Goal: Information Seeking & Learning: Find specific fact

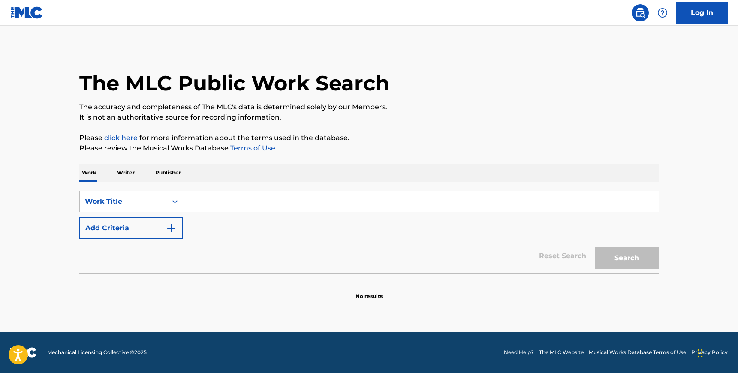
click at [254, 204] on input "Search Form" at bounding box center [421, 201] width 476 height 21
type input "i got a new one"
click at [154, 216] on div "SearchWithCriteriab7efc9d0-cf47-49c6-b023-f19d2977b4ad Work Title i got a new o…" at bounding box center [369, 215] width 580 height 48
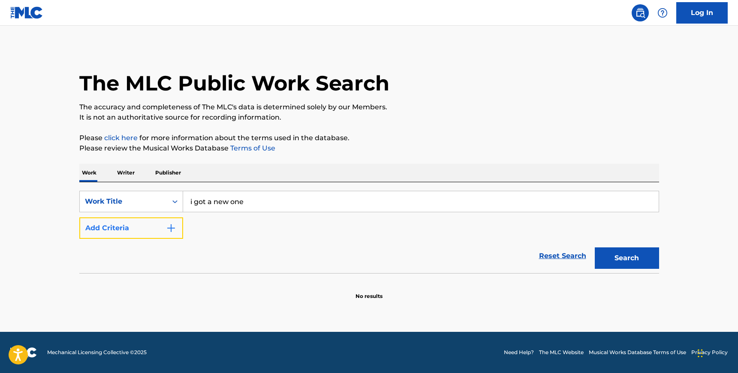
click at [159, 233] on button "Add Criteria" at bounding box center [131, 227] width 104 height 21
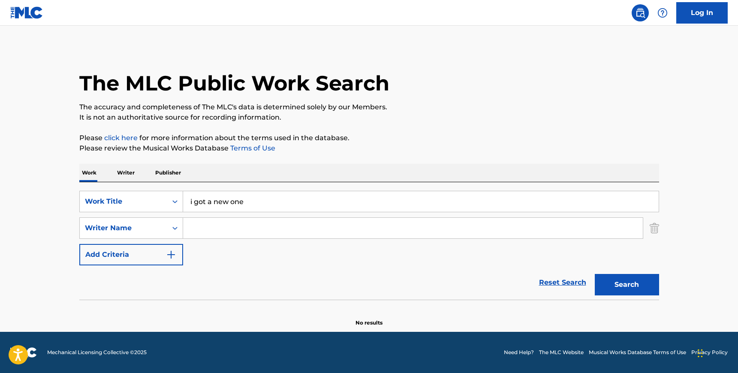
click at [233, 232] on input "Search Form" at bounding box center [413, 228] width 460 height 21
type input "i"
type input "[PERSON_NAME]"
click at [595, 274] on button "Search" at bounding box center [627, 284] width 64 height 21
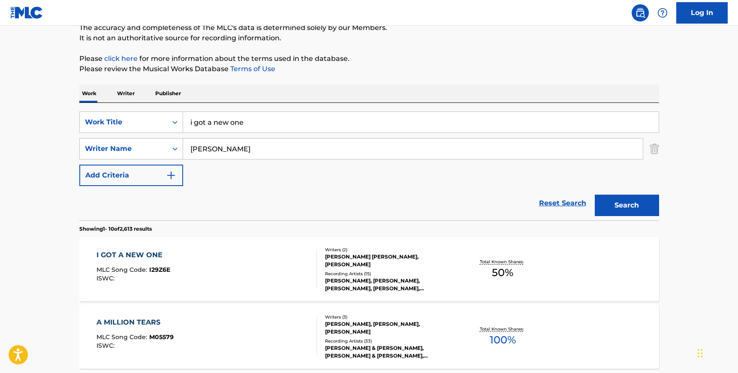
scroll to position [80, 0]
click at [160, 237] on div "I GOT A NEW ONE MLC Song Code : I29Z6E ISWC : Writers ( 2 ) [PERSON_NAME] [PERS…" at bounding box center [369, 269] width 580 height 64
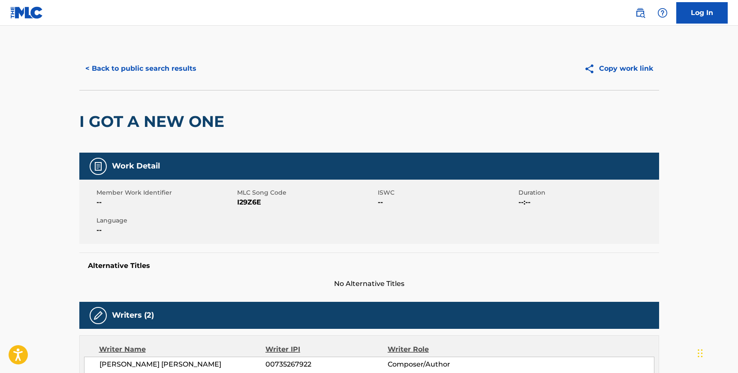
click at [257, 202] on span "I29Z6E" at bounding box center [306, 202] width 139 height 10
copy span "I29Z6E"
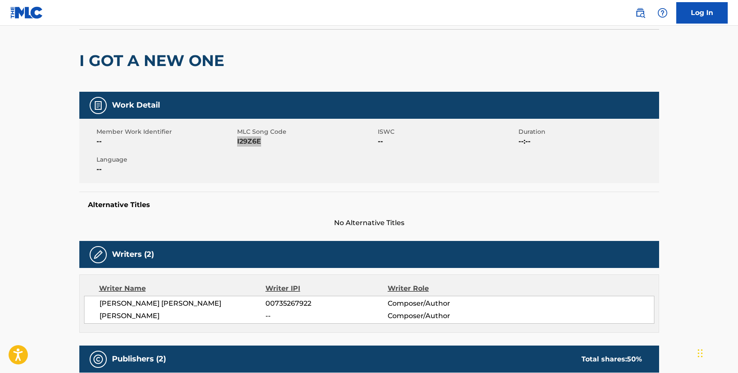
scroll to position [72, 0]
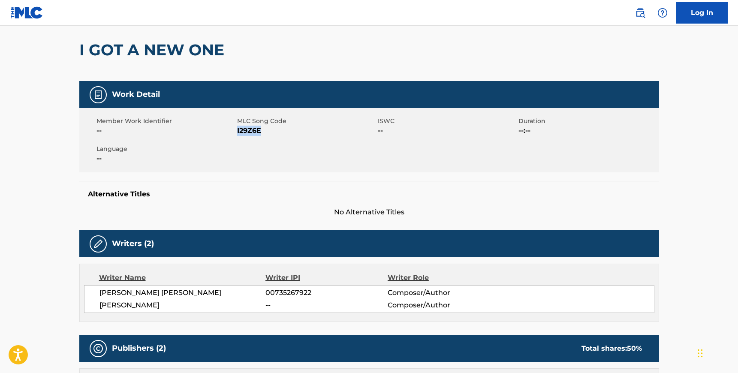
drag, startPoint x: 99, startPoint y: 292, endPoint x: 171, endPoint y: 305, distance: 73.1
click at [172, 305] on div "[PERSON_NAME] [PERSON_NAME] 00735267922 Composer/Author [PERSON_NAME] -- Compos…" at bounding box center [369, 299] width 570 height 28
copy div "[PERSON_NAME] [PERSON_NAME] 00735267922 Composer/Author [PERSON_NAME]"
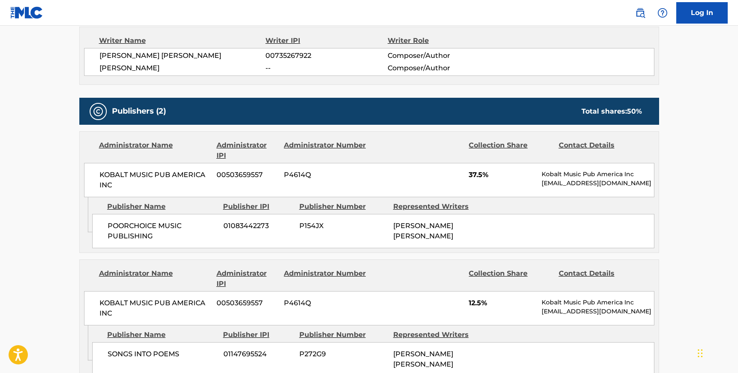
scroll to position [309, 0]
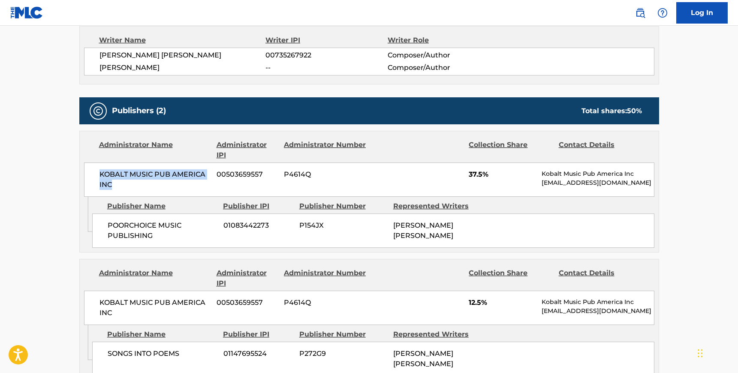
drag, startPoint x: 99, startPoint y: 172, endPoint x: 117, endPoint y: 194, distance: 27.7
click at [117, 194] on div "KOBALT MUSIC PUB AMERICA INC 00503659557 P4614Q 37.5% Kobalt Music Pub America …" at bounding box center [369, 180] width 570 height 34
copy span "KOBALT MUSIC PUB AMERICA INC"
drag, startPoint x: 109, startPoint y: 224, endPoint x: 154, endPoint y: 230, distance: 45.9
click at [156, 230] on span "POORCHOICE MUSIC PUBLISHING" at bounding box center [162, 230] width 109 height 21
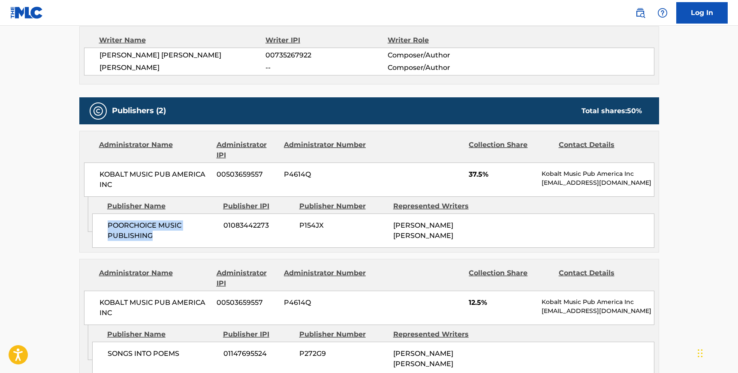
copy span "POORCHOICE MUSIC PUBLISHING"
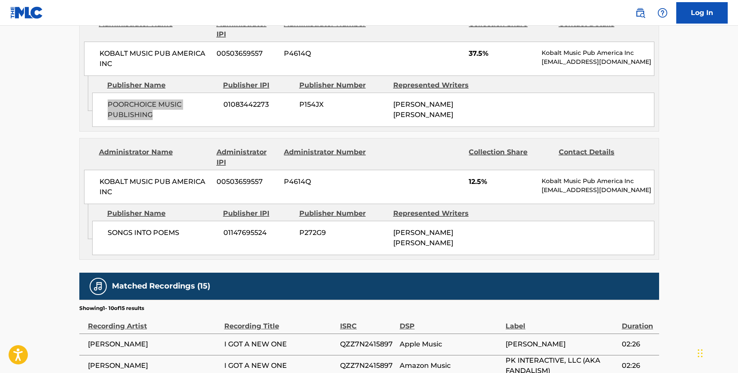
scroll to position [445, 0]
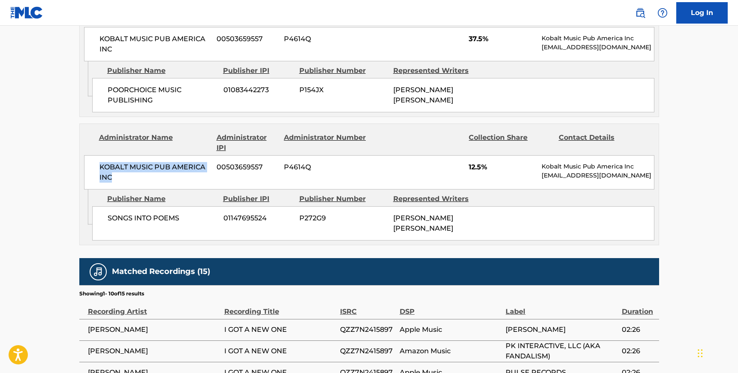
drag, startPoint x: 99, startPoint y: 165, endPoint x: 123, endPoint y: 173, distance: 24.4
click at [123, 173] on span "KOBALT MUSIC PUB AMERICA INC" at bounding box center [154, 172] width 111 height 21
copy span "KOBALT MUSIC PUB AMERICA INC"
drag, startPoint x: 142, startPoint y: 220, endPoint x: 181, endPoint y: 220, distance: 39.0
click at [181, 220] on span "SONGS INTO POEMS" at bounding box center [162, 218] width 109 height 10
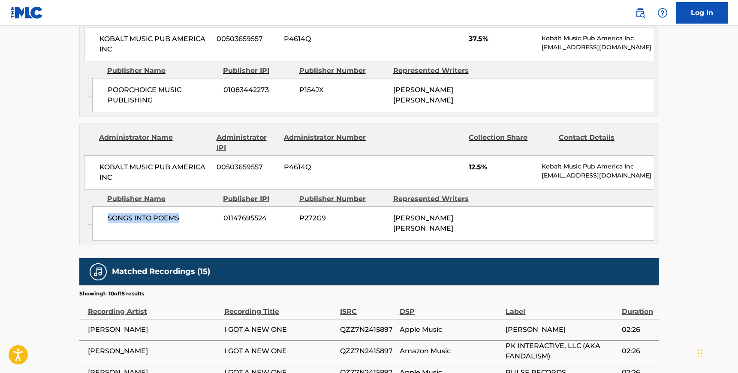
copy span "SONGS INTO POEMS"
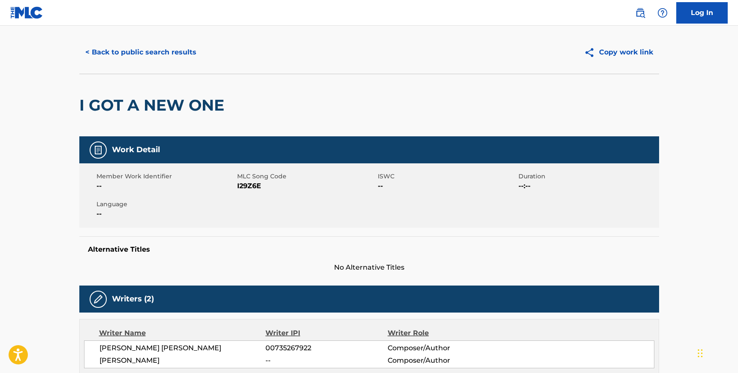
scroll to position [0, 0]
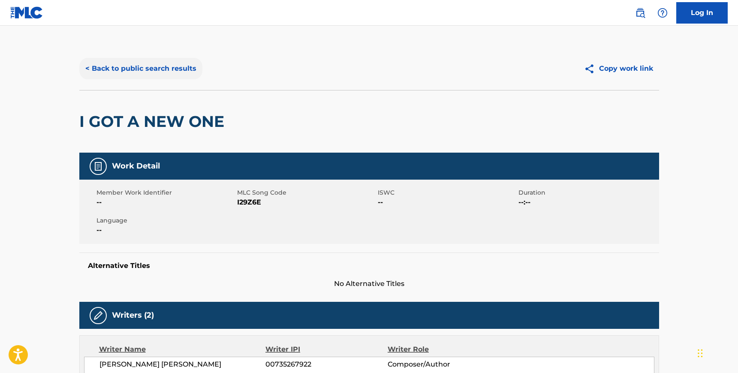
click at [112, 74] on button "< Back to public search results" at bounding box center [140, 68] width 123 height 21
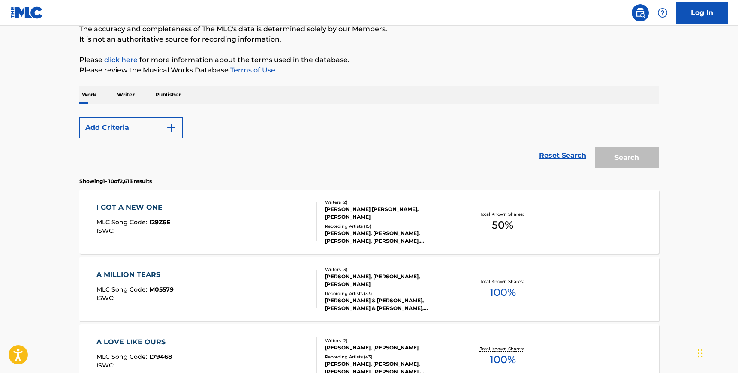
scroll to position [77, 0]
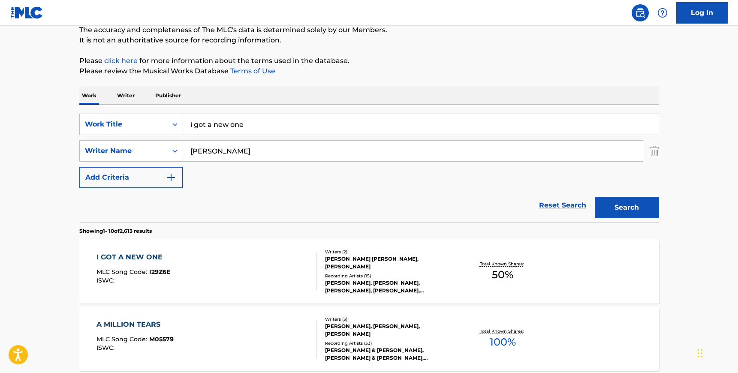
click at [230, 154] on input "nichols" at bounding box center [413, 151] width 460 height 21
paste input "Lombardo"
drag, startPoint x: 193, startPoint y: 150, endPoint x: 196, endPoint y: 172, distance: 23.1
click at [193, 153] on input "Lombardo" at bounding box center [413, 151] width 460 height 21
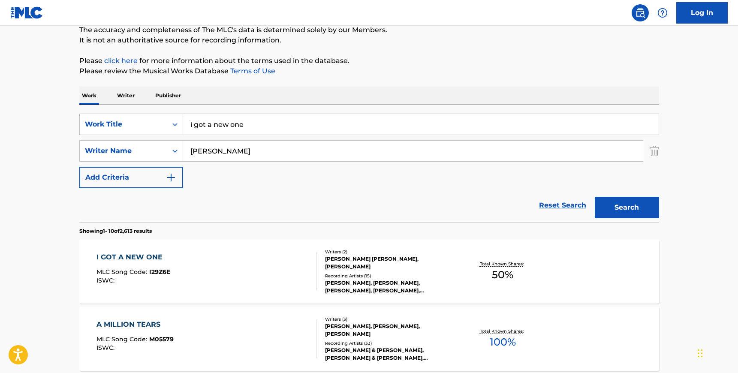
type input "Lombardo"
click at [231, 126] on input "i got a new one" at bounding box center [421, 124] width 476 height 21
type input "golfista"
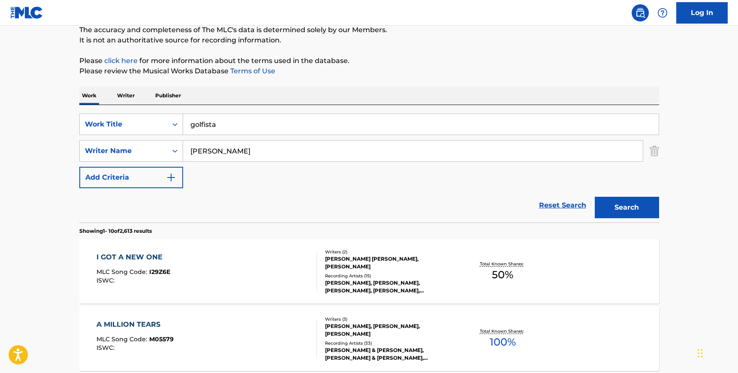
click at [595, 197] on button "Search" at bounding box center [627, 207] width 64 height 21
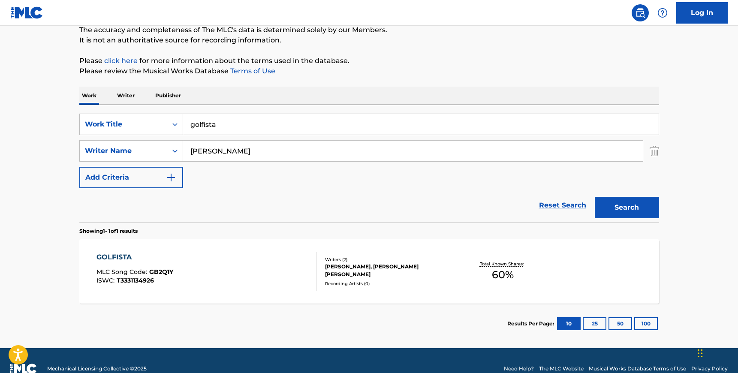
click at [231, 283] on div "GOLFISTA MLC Song Code : GB2Q1Y ISWC : T3331134926" at bounding box center [206, 271] width 220 height 39
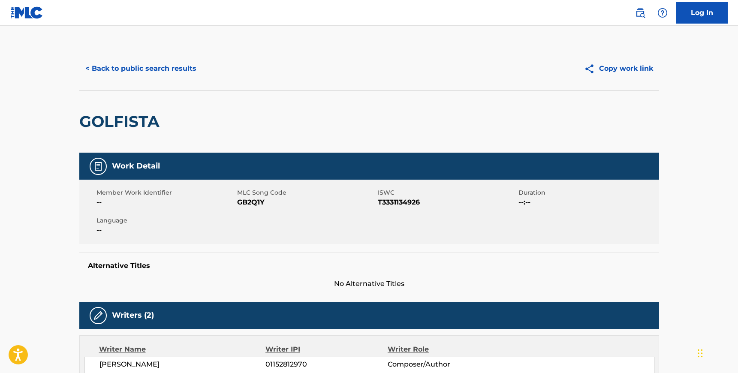
click at [251, 201] on span "GB2Q1Y" at bounding box center [306, 202] width 139 height 10
copy span "GB2Q1Y"
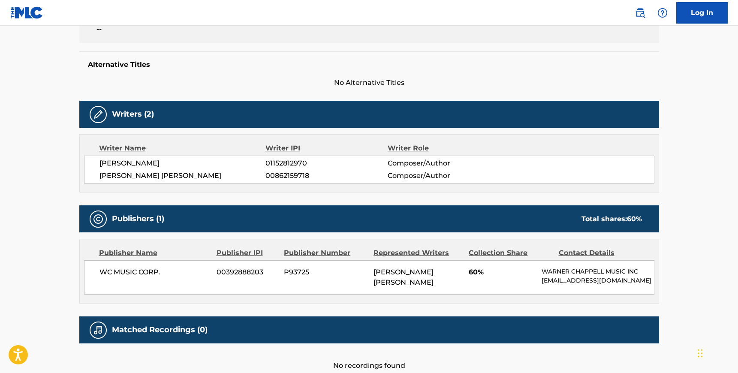
scroll to position [208, 0]
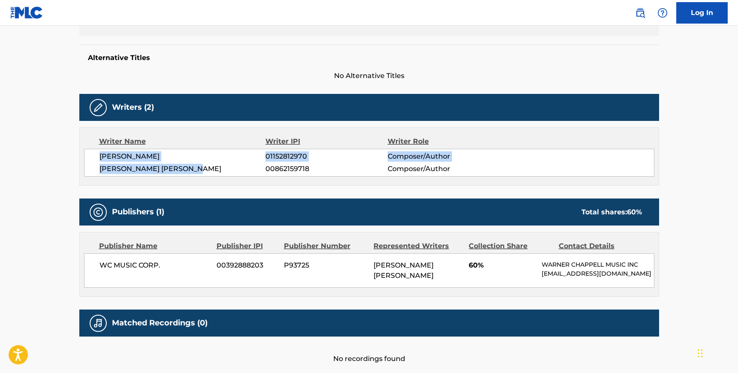
drag, startPoint x: 99, startPoint y: 157, endPoint x: 208, endPoint y: 168, distance: 109.1
click at [208, 168] on div "ANSELMO CASTRO 01152812970 Composer/Author MAURO EZEQUIEL LOMBARDO 00862159718 …" at bounding box center [369, 163] width 570 height 28
copy div "ANSELMO CASTRO 01152812970 Composer/Author MAURO EZEQUIEL LOMBARDO"
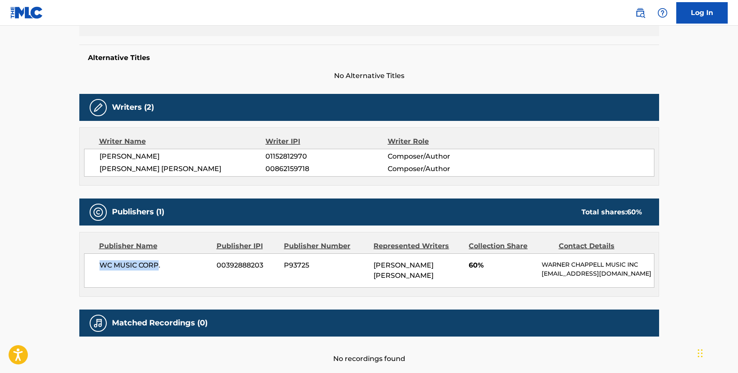
drag, startPoint x: 102, startPoint y: 265, endPoint x: 159, endPoint y: 267, distance: 57.1
click at [159, 267] on span "WC MUSIC CORP." at bounding box center [154, 265] width 111 height 10
copy span "WC MUSIC CORP"
drag, startPoint x: 167, startPoint y: 168, endPoint x: 210, endPoint y: 168, distance: 42.5
click at [210, 168] on span "MAURO EZEQUIEL LOMBARDO" at bounding box center [182, 169] width 166 height 10
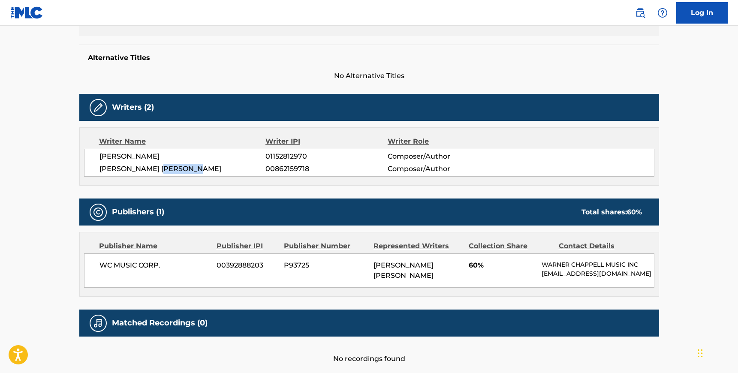
copy span "LOMBARDO"
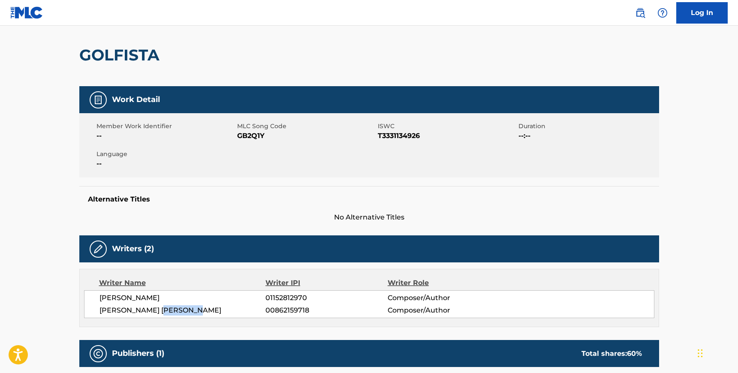
scroll to position [0, 0]
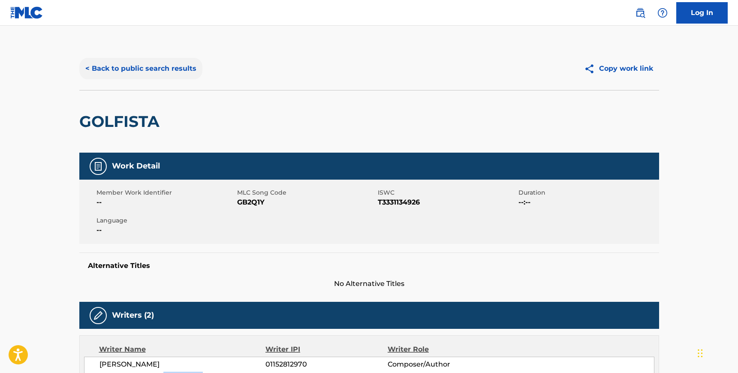
click at [161, 72] on button "< Back to public search results" at bounding box center [140, 68] width 123 height 21
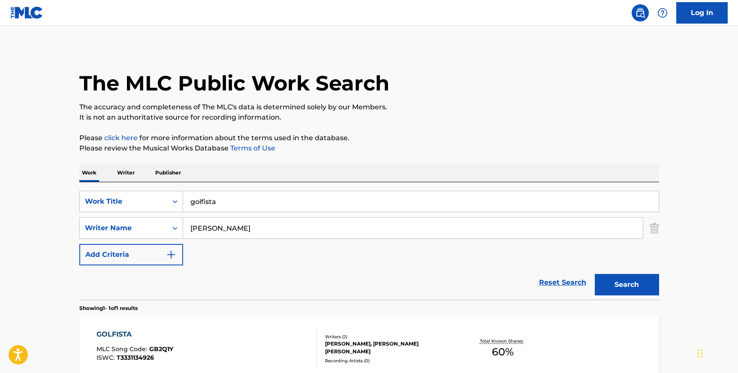
scroll to position [43, 0]
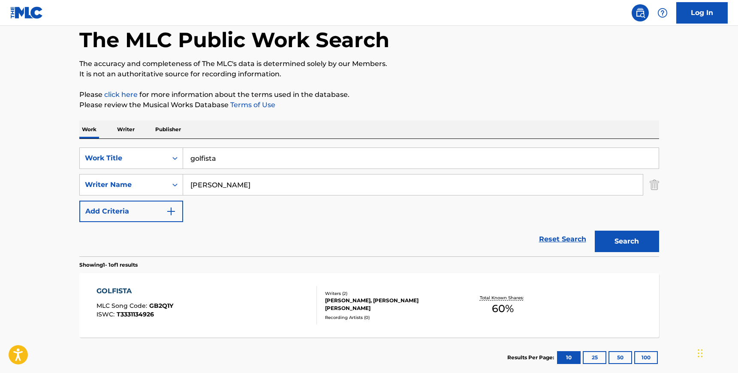
click at [282, 155] on input "golfista" at bounding box center [421, 158] width 476 height 21
type input "kill switch"
click at [289, 190] on input "Lombardo" at bounding box center [413, 185] width 460 height 21
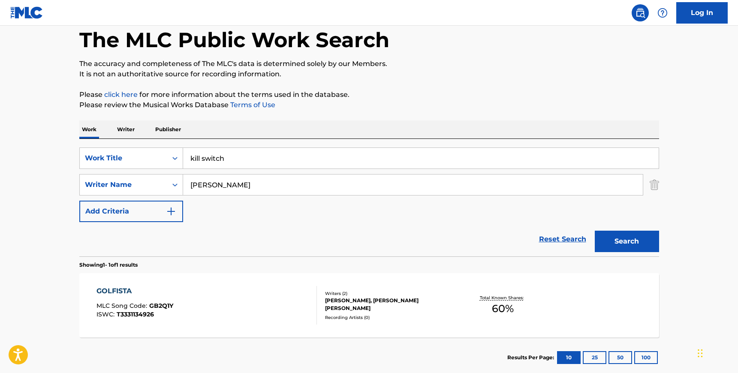
type input "emile"
click at [595, 231] on button "Search" at bounding box center [627, 241] width 64 height 21
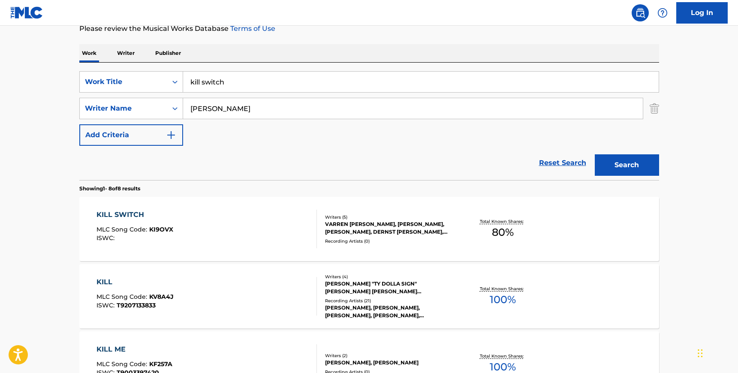
scroll to position [121, 0]
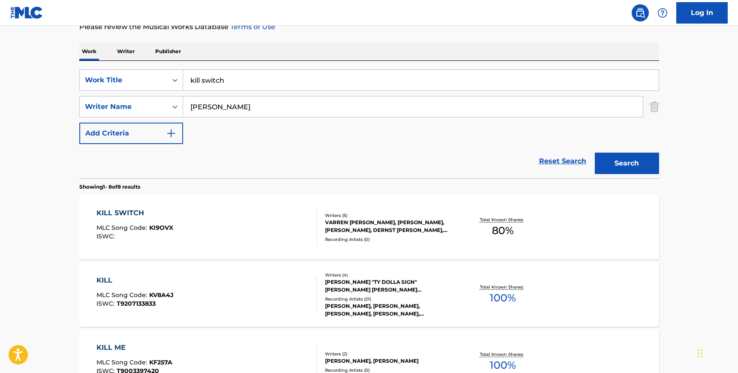
click at [258, 229] on div "KILL SWITCH MLC Song Code : KI9OVX ISWC :" at bounding box center [206, 227] width 220 height 39
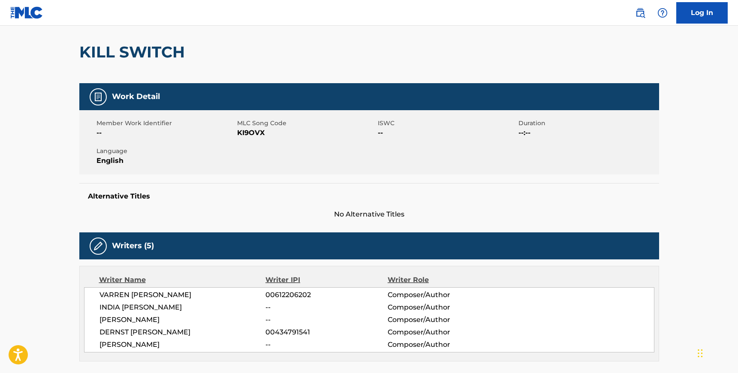
scroll to position [79, 0]
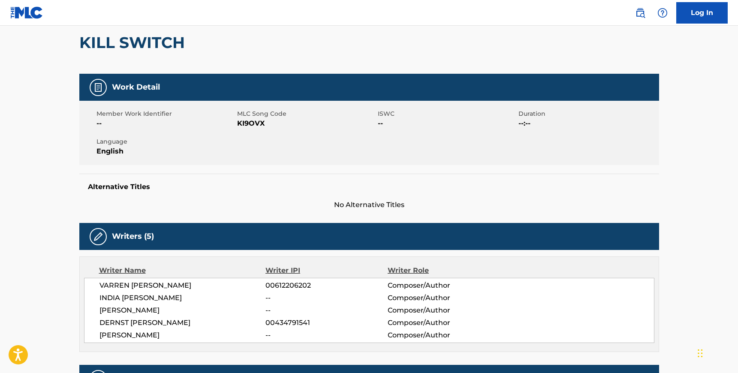
click at [245, 121] on span "KI9OVX" at bounding box center [306, 123] width 139 height 10
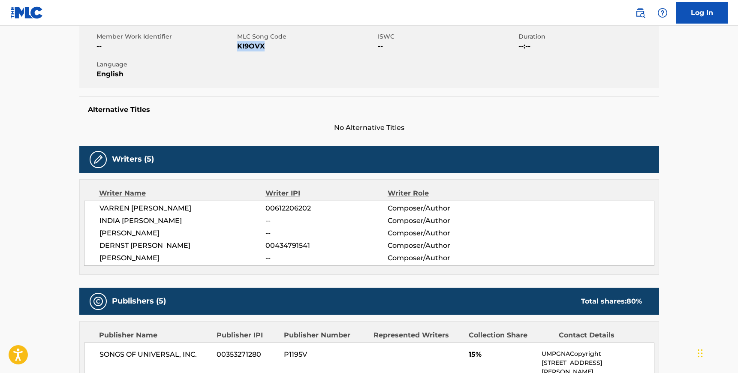
scroll to position [154, 0]
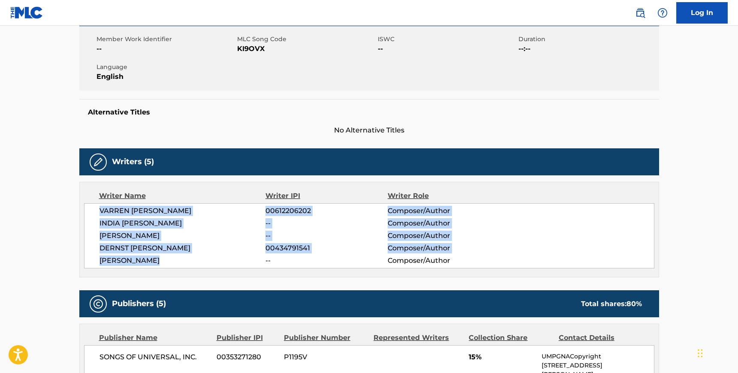
drag, startPoint x: 154, startPoint y: 259, endPoint x: 99, endPoint y: 212, distance: 71.5
click at [100, 212] on div "VARREN JEROME LLOYD WADE 00612206202 Composer/Author INDIA SHAWN -- Composer/Au…" at bounding box center [369, 235] width 570 height 65
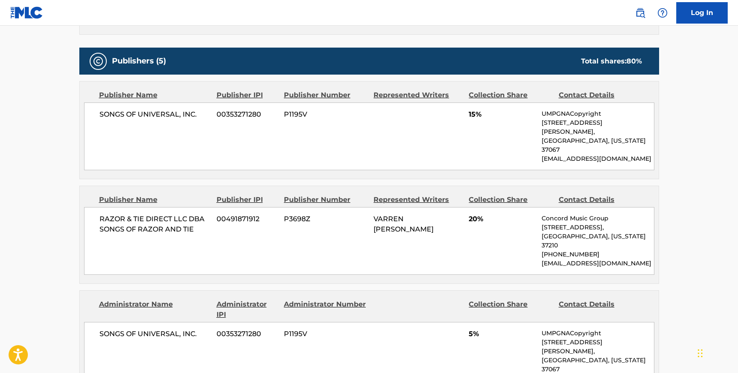
scroll to position [398, 0]
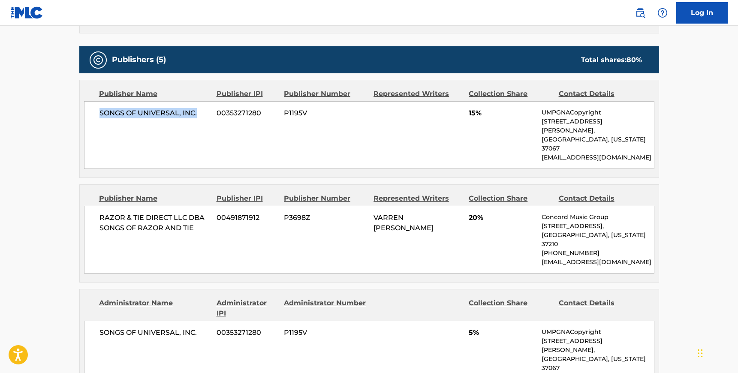
drag, startPoint x: 197, startPoint y: 112, endPoint x: 96, endPoint y: 111, distance: 101.2
click at [98, 112] on div "SONGS OF UNIVERSAL, INC. 00353271280 P1195V 15% UMPGNACopyright 1550 W. McEwen …" at bounding box center [369, 135] width 570 height 68
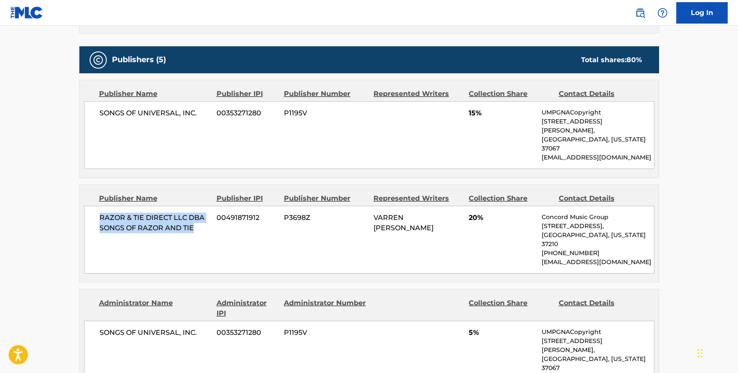
drag, startPoint x: 101, startPoint y: 197, endPoint x: 195, endPoint y: 208, distance: 94.5
click at [195, 213] on span "RAZOR & TIE DIRECT LLC DBA SONGS OF RAZOR AND TIE" at bounding box center [154, 223] width 111 height 21
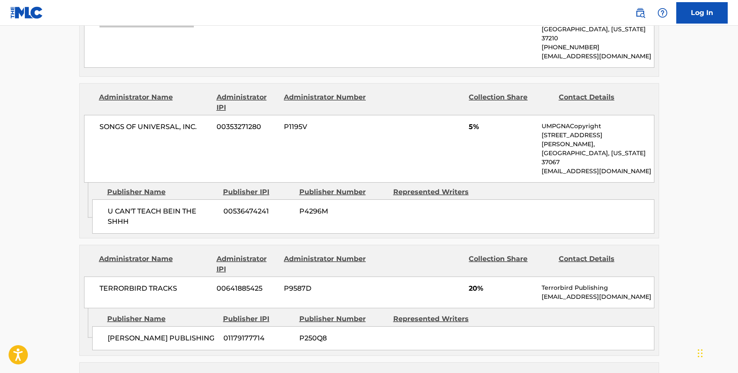
scroll to position [608, 0]
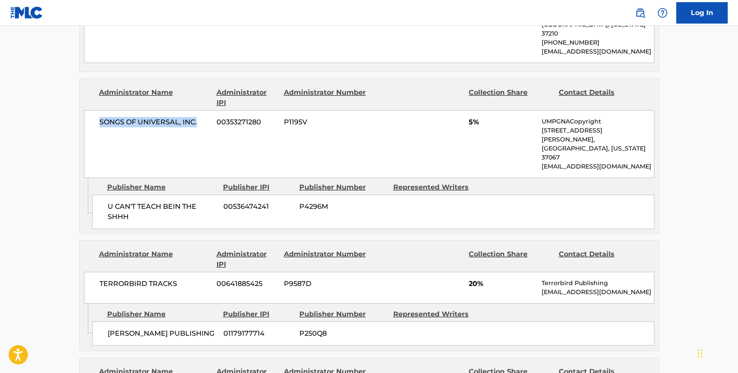
drag, startPoint x: 99, startPoint y: 92, endPoint x: 196, endPoint y: 96, distance: 97.0
click at [196, 117] on span "SONGS OF UNIVERSAL, INC." at bounding box center [154, 122] width 111 height 10
drag, startPoint x: 108, startPoint y: 159, endPoint x: 109, endPoint y: 169, distance: 9.9
click at [132, 202] on span "U CAN'T TEACH BEIN THE SHHH" at bounding box center [162, 212] width 109 height 21
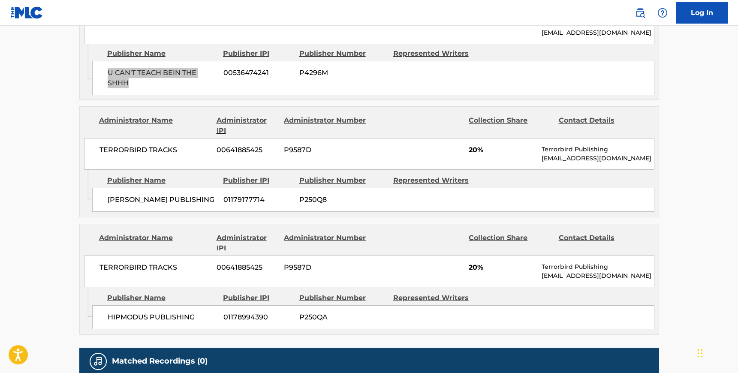
scroll to position [743, 0]
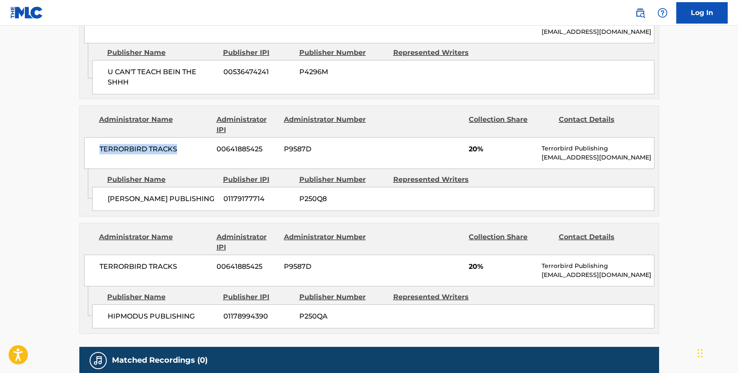
drag, startPoint x: 99, startPoint y: 99, endPoint x: 177, endPoint y: 100, distance: 78.1
click at [177, 144] on span "TERRORBIRD TRACKS" at bounding box center [154, 149] width 111 height 10
drag, startPoint x: 107, startPoint y: 151, endPoint x: 179, endPoint y: 163, distance: 73.1
click at [208, 194] on span "LIVVY BENNETT PUBLISHING" at bounding box center [162, 199] width 109 height 10
drag, startPoint x: 99, startPoint y: 215, endPoint x: 180, endPoint y: 217, distance: 80.2
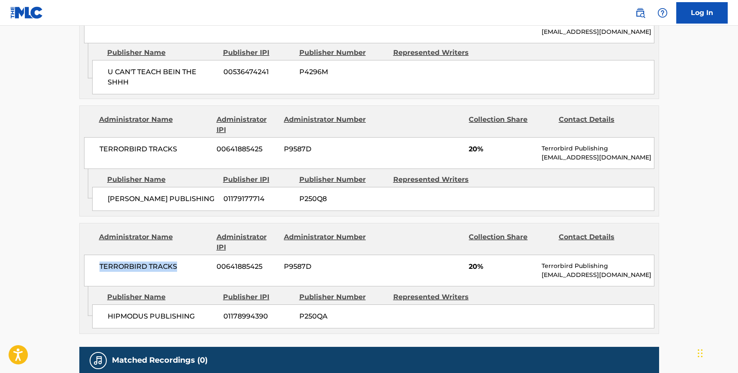
click at [181, 262] on span "TERRORBIRD TRACKS" at bounding box center [154, 267] width 111 height 10
drag, startPoint x: 109, startPoint y: 267, endPoint x: 181, endPoint y: 269, distance: 72.5
click at [199, 311] on span "HIPMODUS PUBLISHING" at bounding box center [162, 316] width 109 height 10
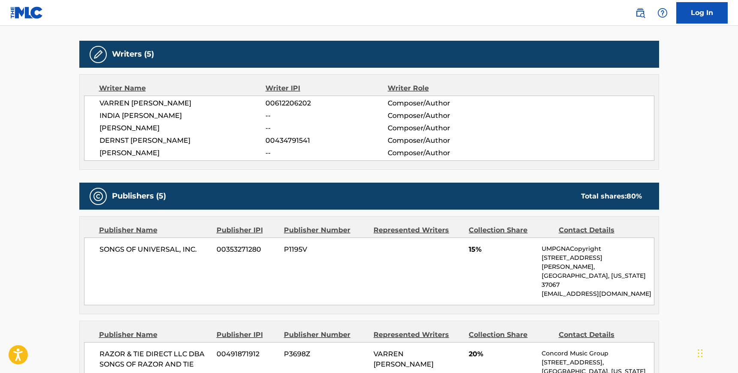
scroll to position [253, 0]
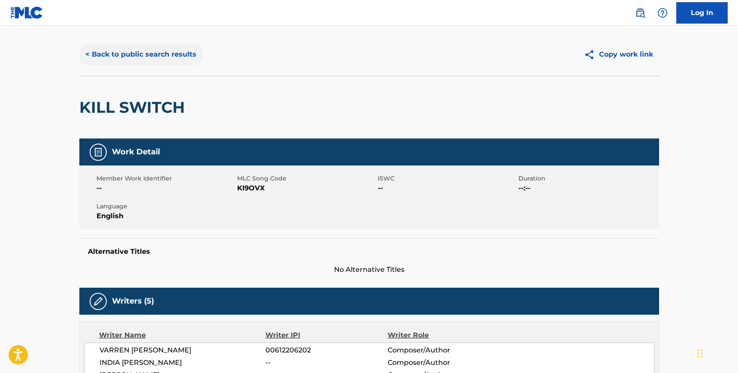
click at [154, 60] on button "< Back to public search results" at bounding box center [140, 54] width 123 height 21
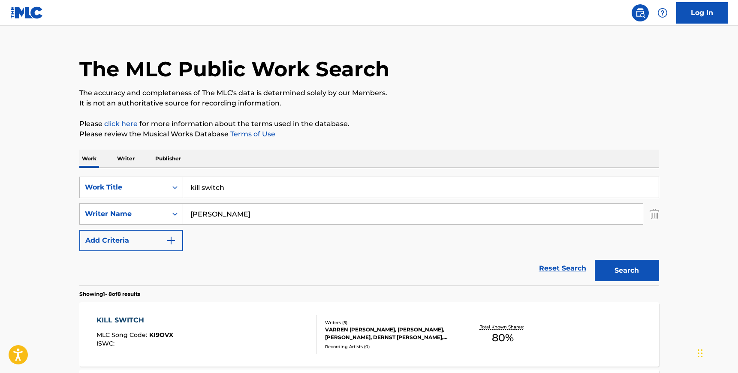
scroll to position [121, 0]
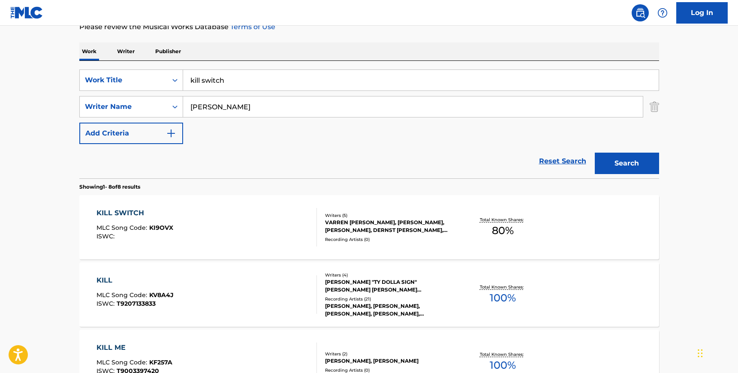
click at [234, 86] on input "kill switch" at bounding box center [421, 80] width 476 height 21
type input "hawaiian rollercoaster ride"
click at [217, 102] on input "emile" at bounding box center [413, 106] width 460 height 21
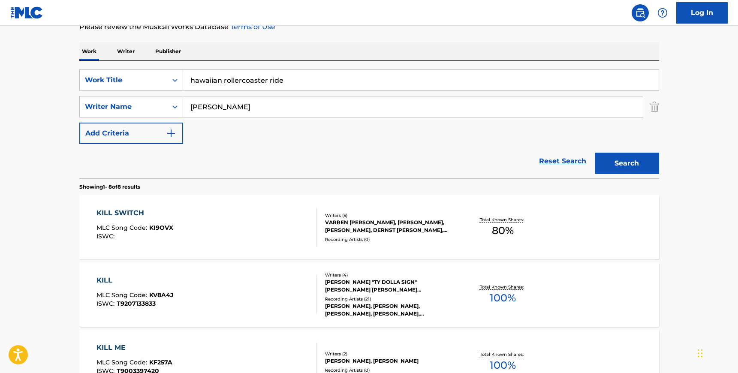
click at [217, 102] on input "emile" at bounding box center [413, 106] width 460 height 21
type input "silvestri"
click at [595, 153] on button "Search" at bounding box center [627, 163] width 64 height 21
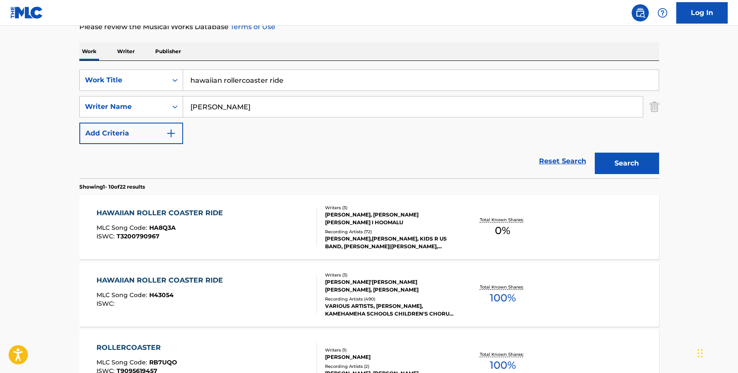
click at [240, 287] on div "HAWAIIAN ROLLER COASTER RIDE MLC Song Code : H43054 ISWC :" at bounding box center [206, 294] width 220 height 39
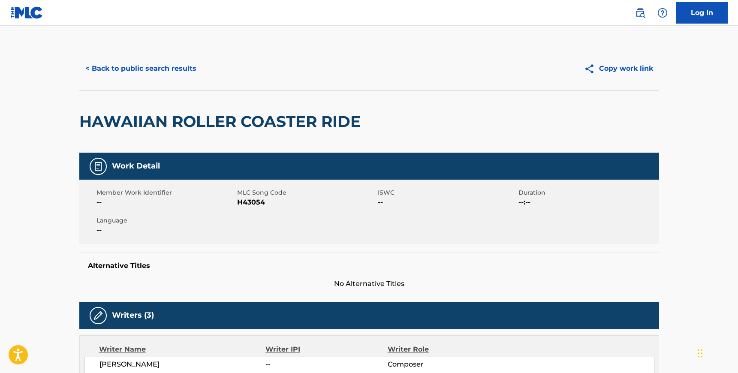
click at [256, 200] on span "H43054" at bounding box center [306, 202] width 139 height 10
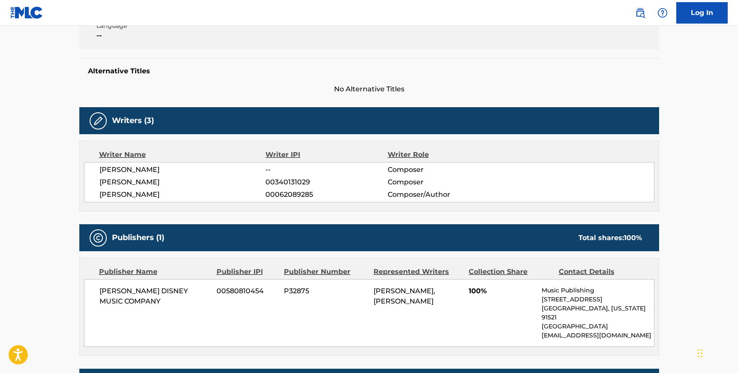
scroll to position [196, 0]
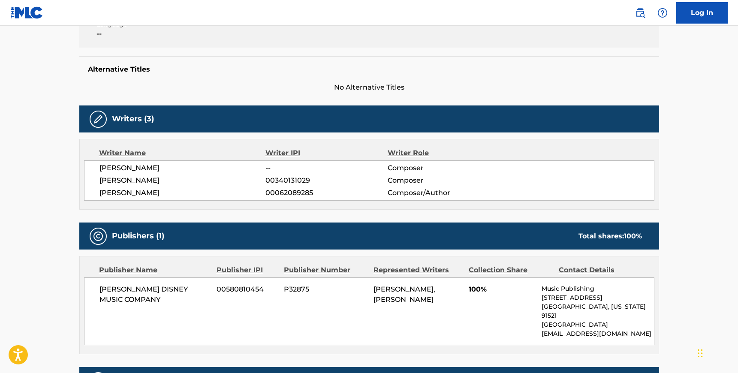
drag, startPoint x: 99, startPoint y: 169, endPoint x: 155, endPoint y: 190, distance: 59.6
click at [155, 190] on div "MARK HO'OMALU -- Composer ALAN ANTHONY SILVESTRI 00340131029 Composer ALAN SILV…" at bounding box center [369, 180] width 570 height 40
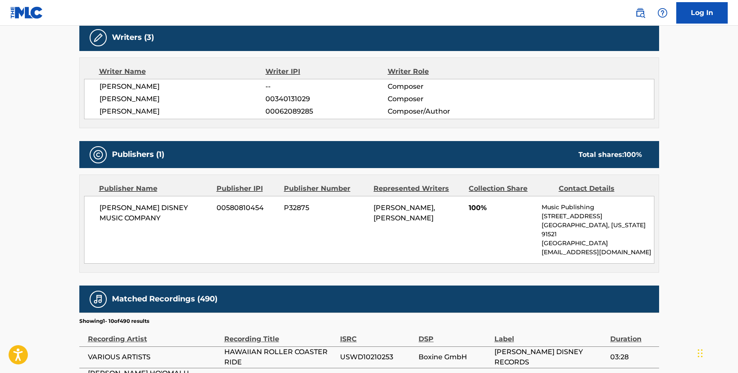
scroll to position [290, 0]
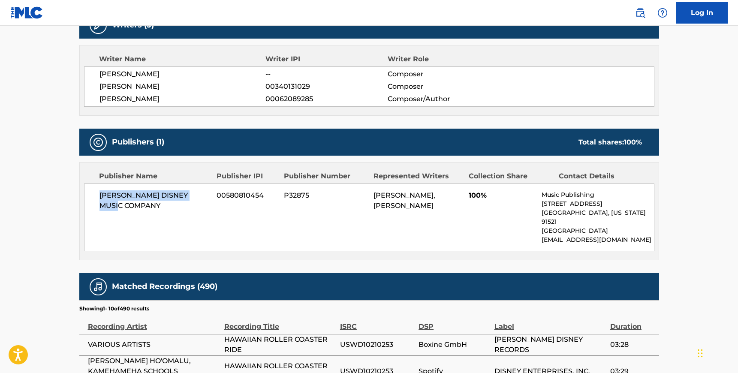
drag, startPoint x: 99, startPoint y: 191, endPoint x: 137, endPoint y: 206, distance: 40.9
click at [137, 206] on span "WALT DISNEY MUSIC COMPANY" at bounding box center [154, 200] width 111 height 21
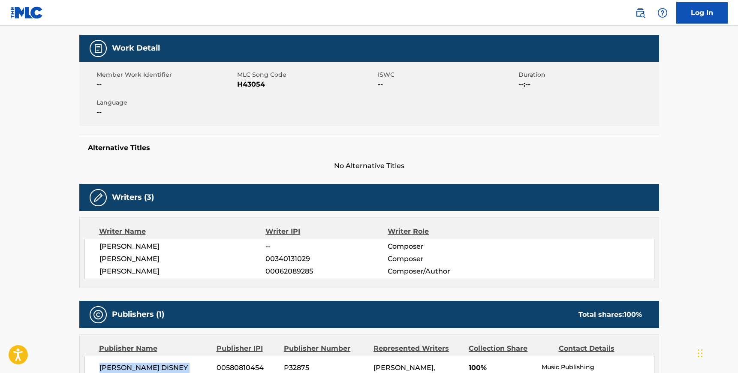
scroll to position [0, 0]
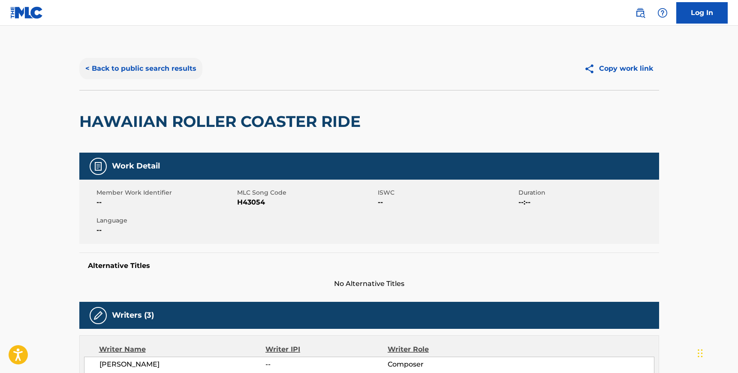
click at [125, 70] on button "< Back to public search results" at bounding box center [140, 68] width 123 height 21
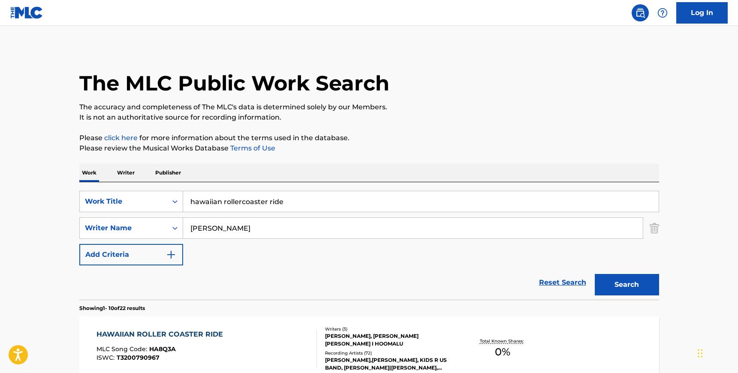
scroll to position [121, 0]
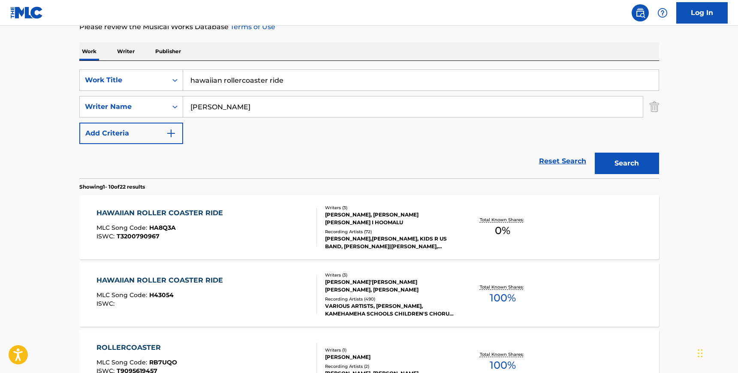
click at [239, 109] on input "silvestri" at bounding box center [413, 106] width 460 height 21
paste input "Knister"
type input "Knister"
click at [244, 80] on input "hawaiian rollercoaster ride" at bounding box center [421, 80] width 476 height 21
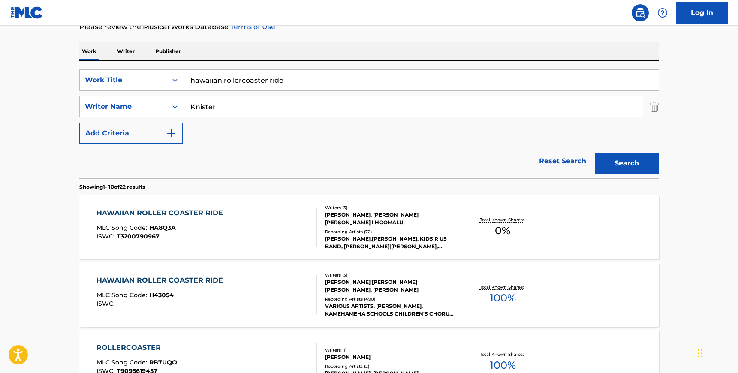
click at [244, 80] on input "hawaiian rollercoaster ride" at bounding box center [421, 80] width 476 height 21
click at [244, 81] on input "hawaiian rollercoaster ride" at bounding box center [421, 80] width 476 height 21
type input "the problem"
click at [595, 153] on button "Search" at bounding box center [627, 163] width 64 height 21
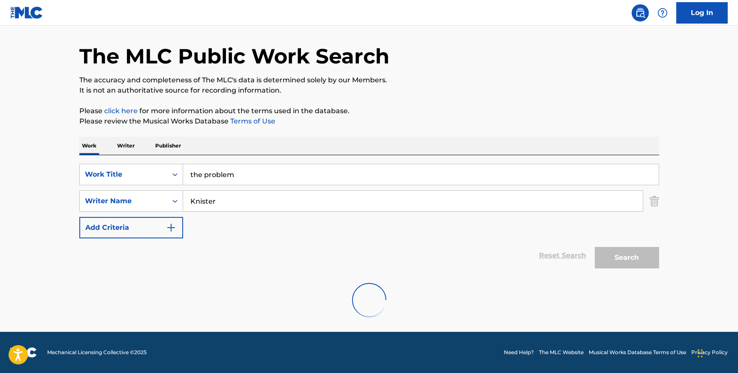
scroll to position [93, 0]
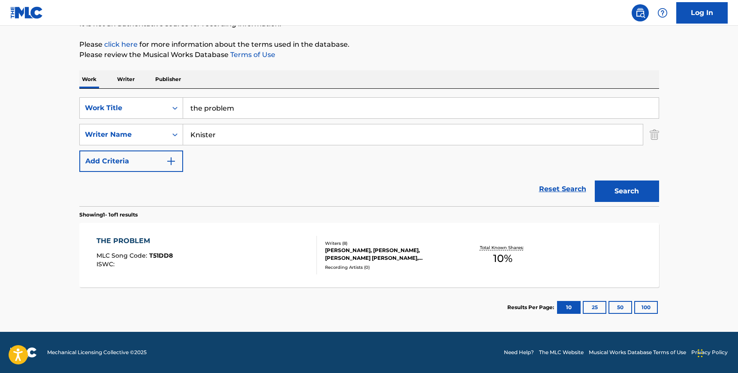
click at [211, 256] on div "THE PROBLEM MLC Song Code : T51DD8 ISWC :" at bounding box center [206, 255] width 220 height 39
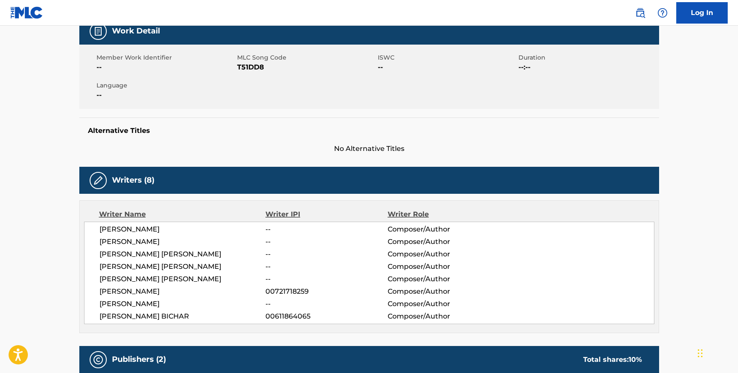
scroll to position [137, 0]
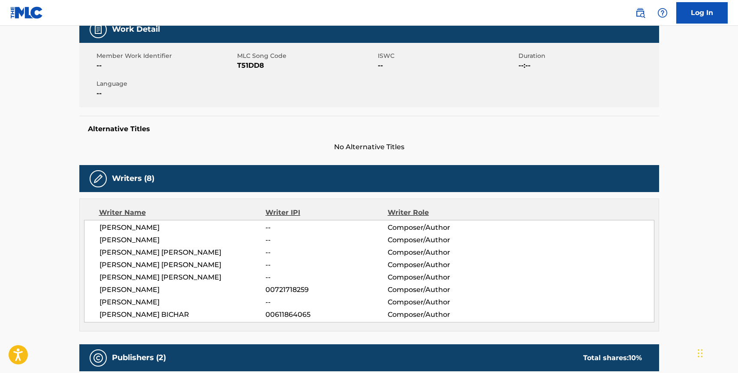
click at [249, 66] on span "T51DD8" at bounding box center [306, 65] width 139 height 10
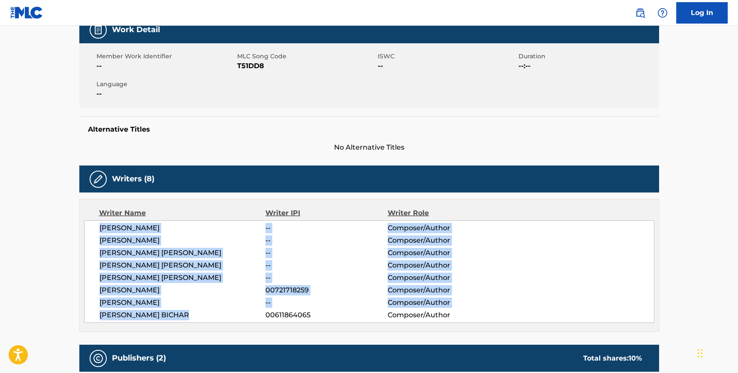
drag, startPoint x: 99, startPoint y: 227, endPoint x: 185, endPoint y: 313, distance: 122.5
click at [185, 313] on div "KYLE BLACK -- Composer/Author JASON INGUAGIATO -- Composer/Author TYLER JAMES F…" at bounding box center [369, 271] width 570 height 102
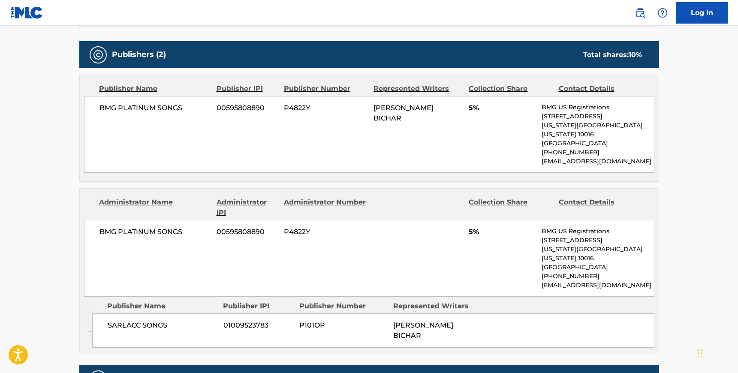
scroll to position [442, 0]
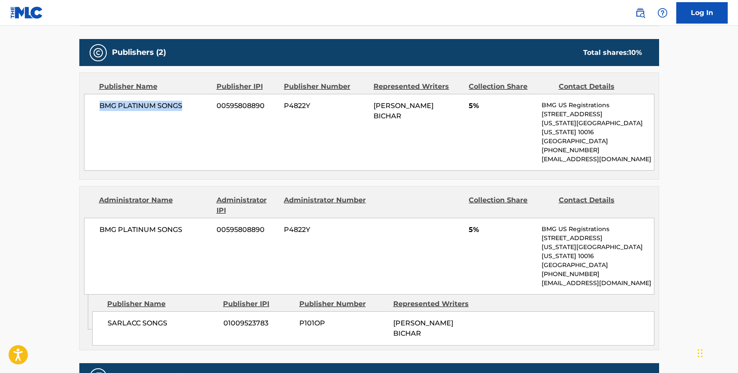
drag, startPoint x: 100, startPoint y: 104, endPoint x: 186, endPoint y: 107, distance: 86.3
click at [187, 107] on span "BMG PLATINUM SONGS" at bounding box center [154, 106] width 111 height 10
drag, startPoint x: 108, startPoint y: 305, endPoint x: 168, endPoint y: 306, distance: 59.6
click at [168, 318] on span "SARLACC SONGS" at bounding box center [162, 323] width 109 height 10
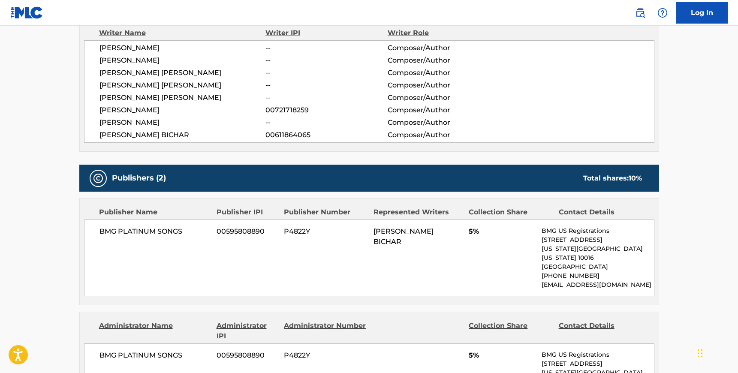
scroll to position [315, 0]
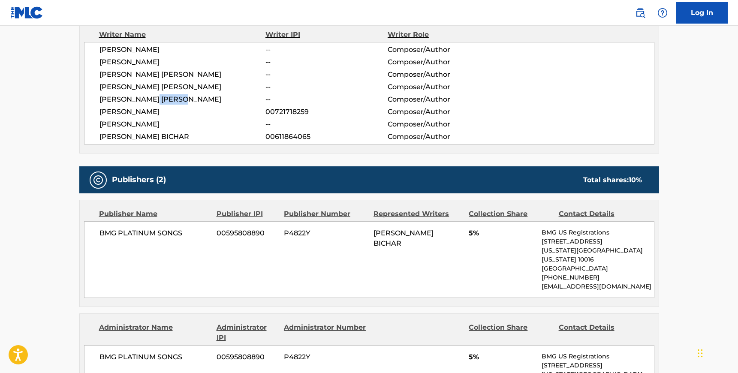
drag, startPoint x: 155, startPoint y: 97, endPoint x: 190, endPoint y: 91, distance: 36.1
click at [184, 99] on span "JARED ALBERT KNISTER" at bounding box center [182, 99] width 166 height 10
